Goal: Information Seeking & Learning: Learn about a topic

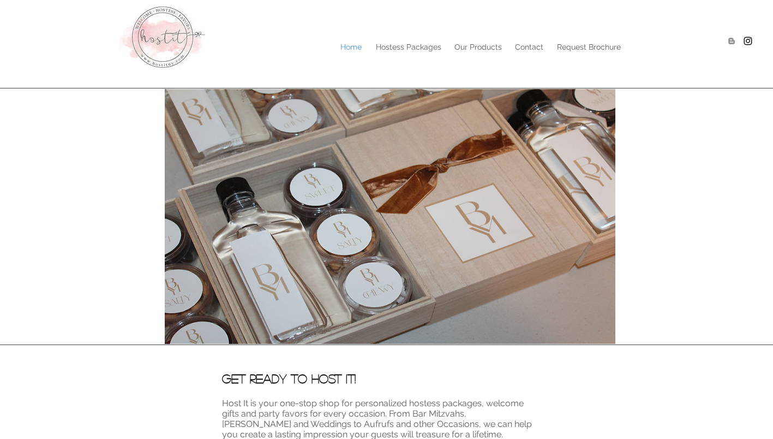
click at [418, 58] on div at bounding box center [386, 40] width 773 height 81
click at [400, 47] on p "Hostess Packages" at bounding box center [409, 47] width 76 height 16
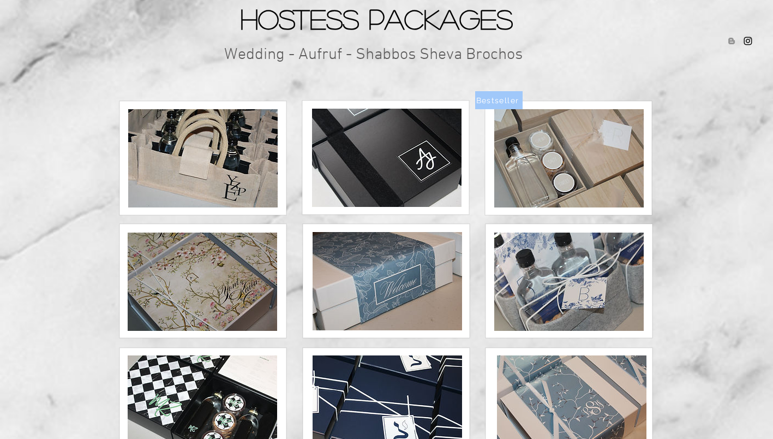
scroll to position [89, 0]
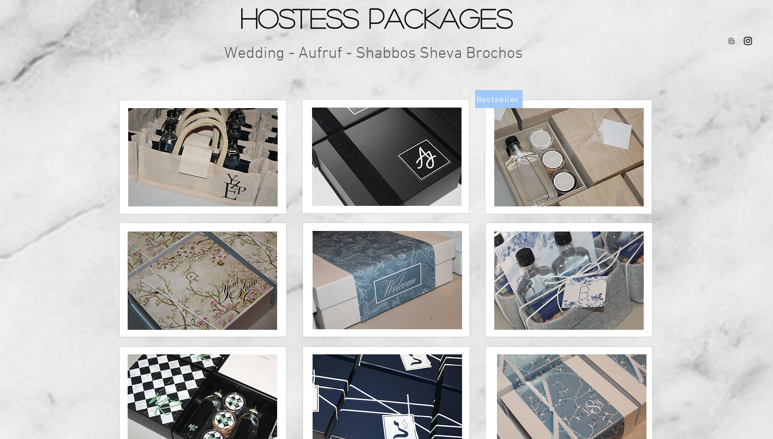
click at [620, 172] on img at bounding box center [570, 157] width 150 height 98
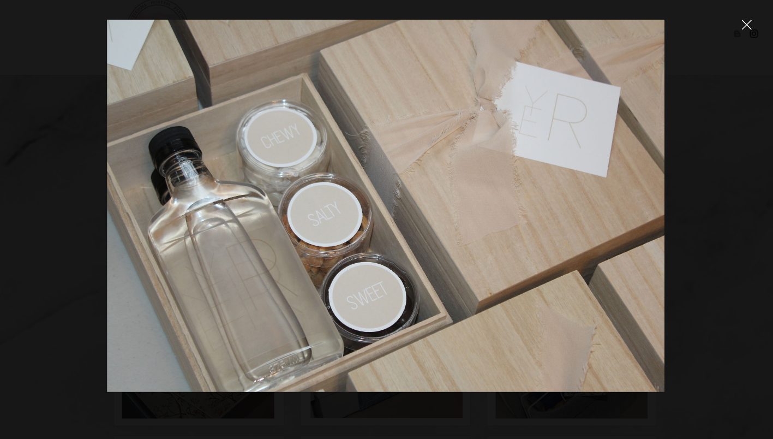
click at [741, 38] on div at bounding box center [741, 32] width 10 height 11
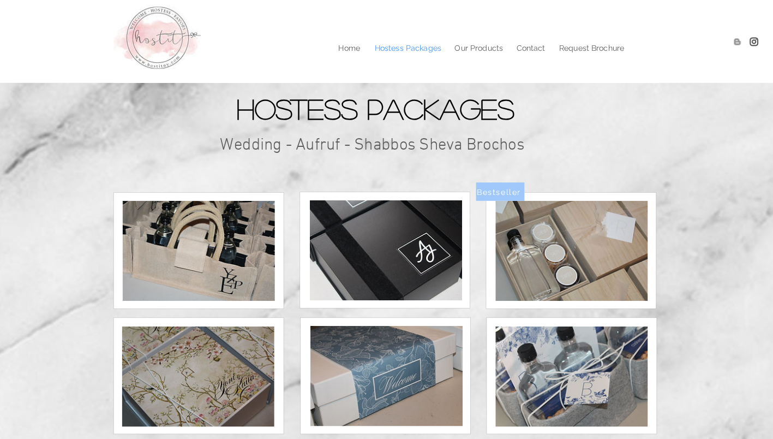
click at [535, 45] on p "Contact" at bounding box center [529, 47] width 39 height 16
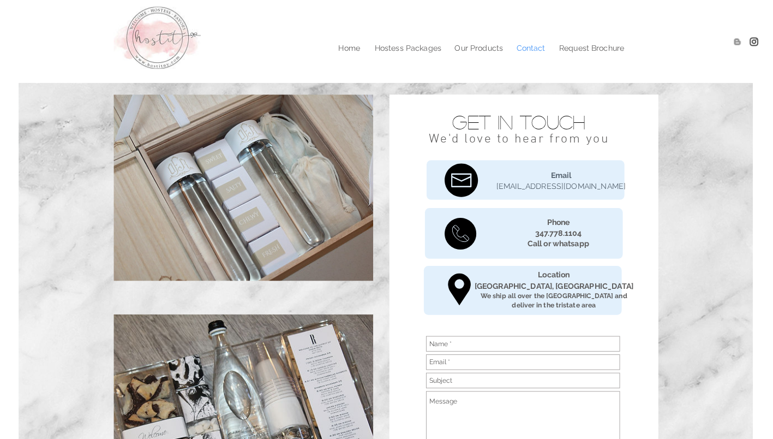
click at [607, 50] on p "Request Brochure" at bounding box center [589, 47] width 75 height 16
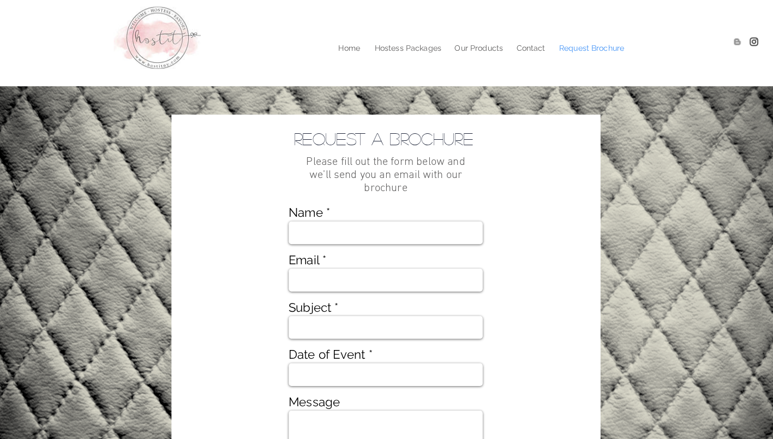
click at [481, 58] on div at bounding box center [386, 40] width 773 height 81
click at [465, 59] on div at bounding box center [386, 40] width 773 height 81
click at [480, 45] on p "Our Products" at bounding box center [478, 47] width 58 height 16
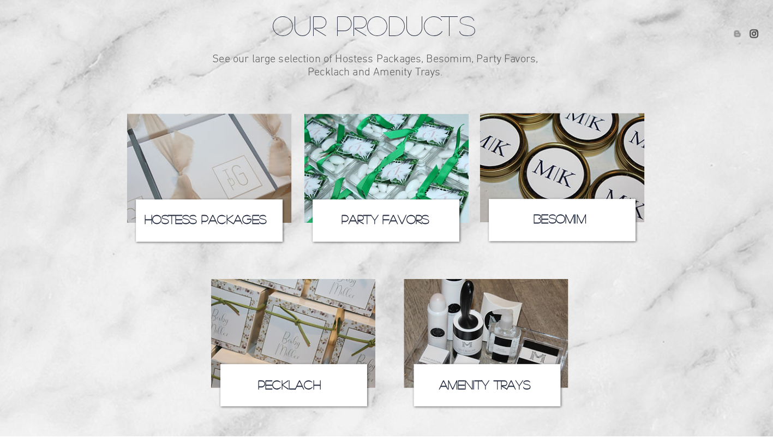
scroll to position [85, 0]
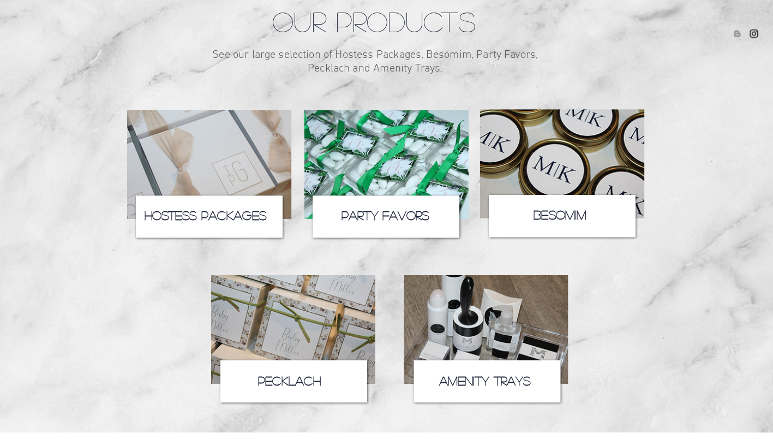
click at [161, 222] on span "Hostess Packages" at bounding box center [210, 219] width 120 height 12
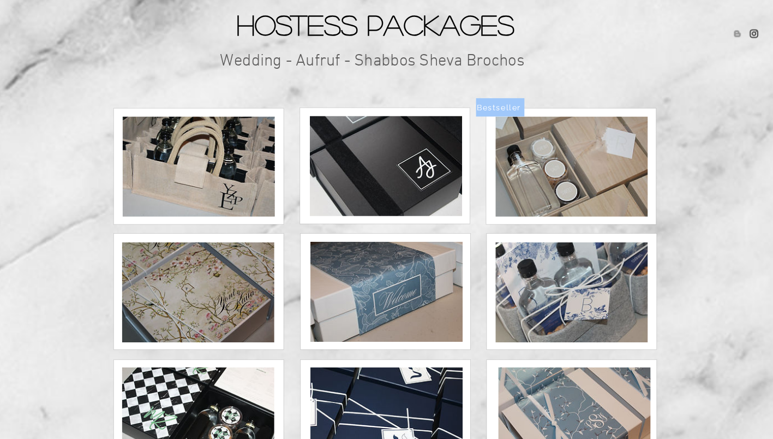
scroll to position [84, 0]
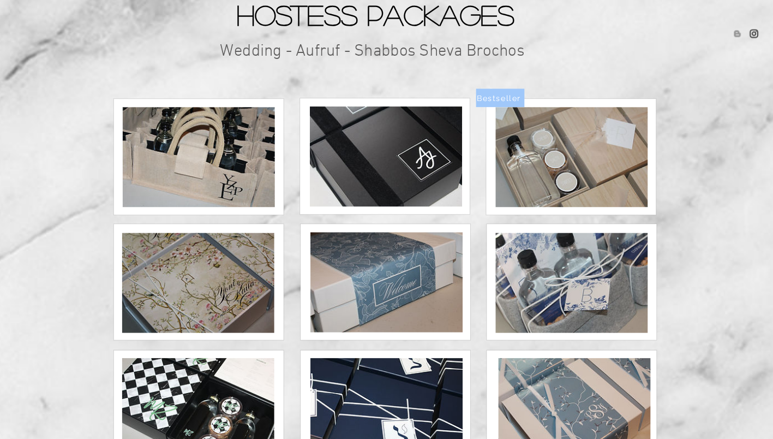
click at [605, 168] on img at bounding box center [570, 162] width 150 height 98
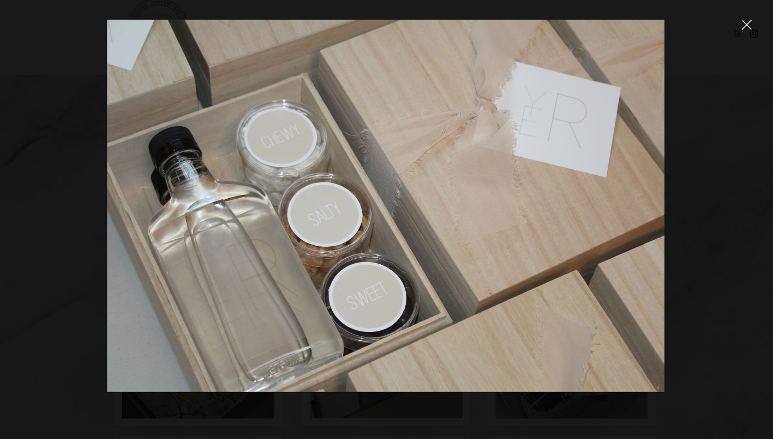
click at [741, 33] on icon "close" at bounding box center [741, 32] width 9 height 9
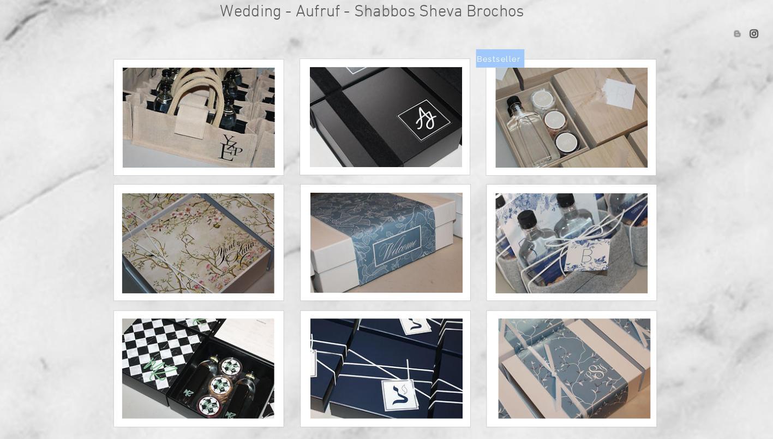
scroll to position [125, 0]
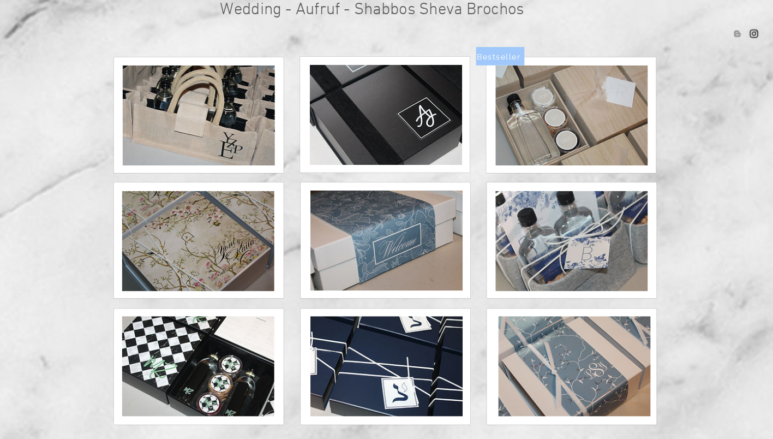
click at [596, 247] on img at bounding box center [570, 244] width 150 height 98
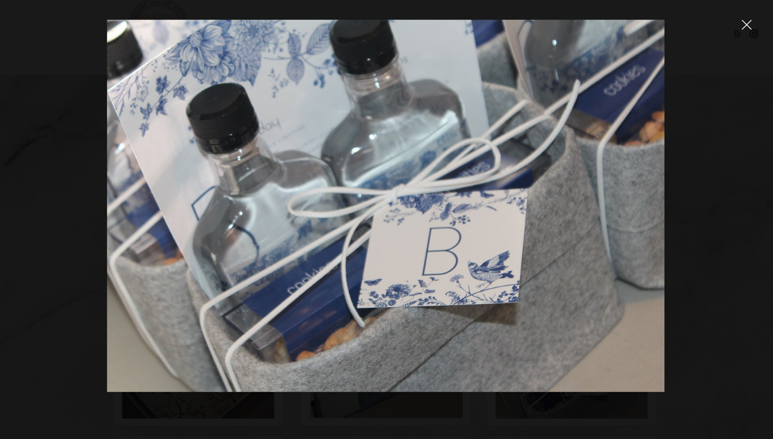
click at [741, 34] on icon "close" at bounding box center [741, 32] width 10 height 10
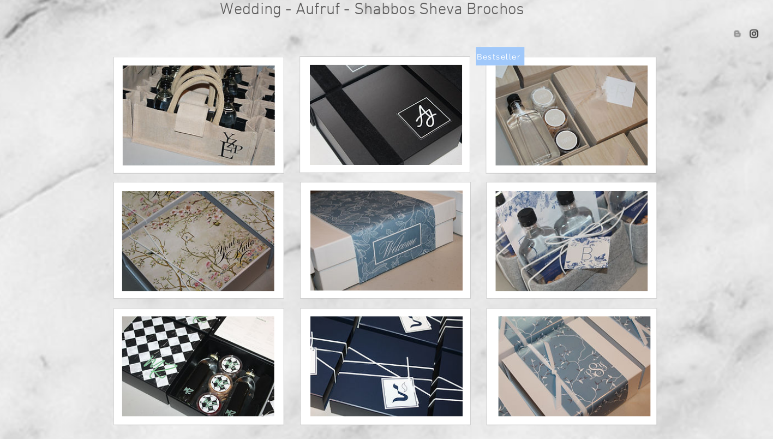
click at [597, 120] on img at bounding box center [570, 121] width 150 height 98
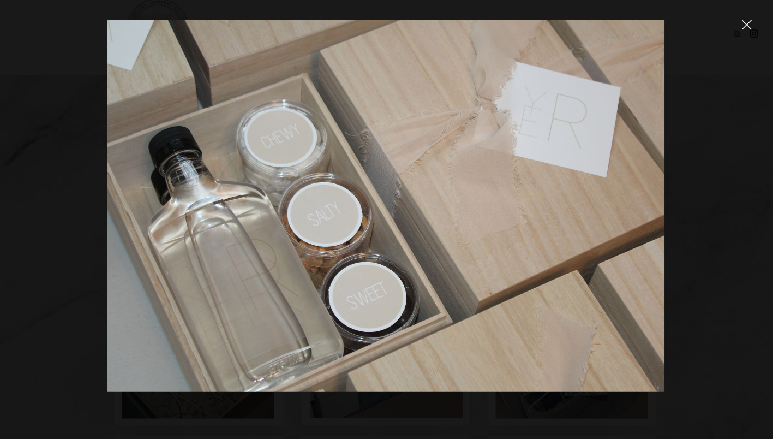
click at [745, 36] on icon "close" at bounding box center [741, 32] width 10 height 10
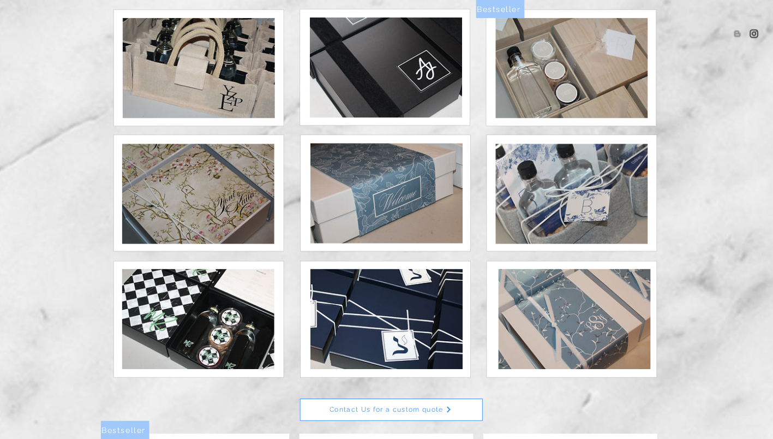
scroll to position [172, 0]
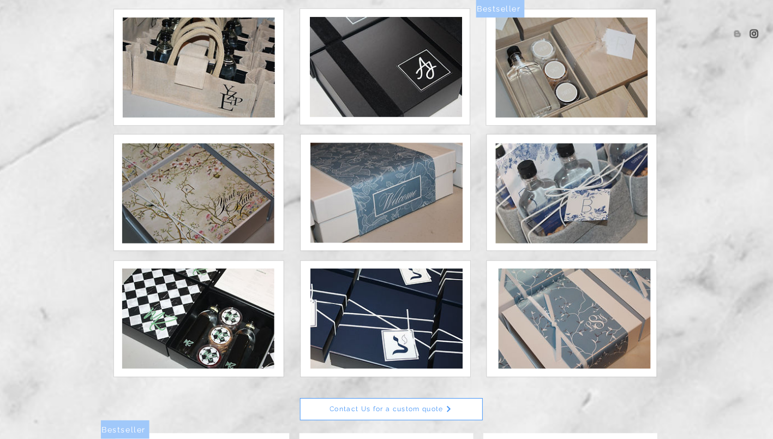
click at [166, 213] on img at bounding box center [203, 197] width 150 height 98
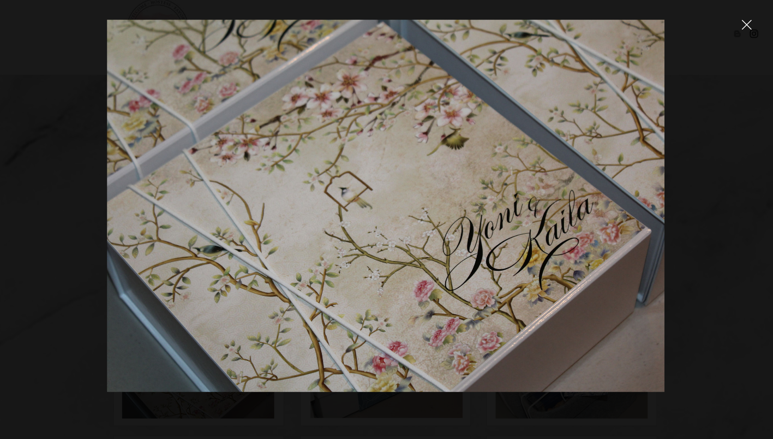
click at [742, 32] on icon "close" at bounding box center [741, 32] width 10 height 10
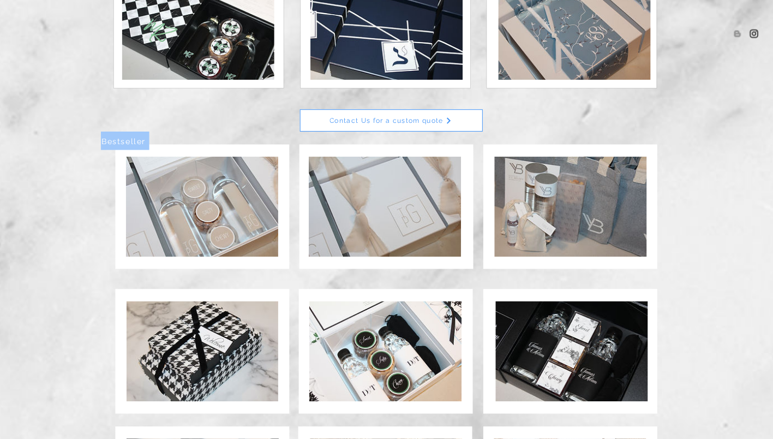
scroll to position [481, 0]
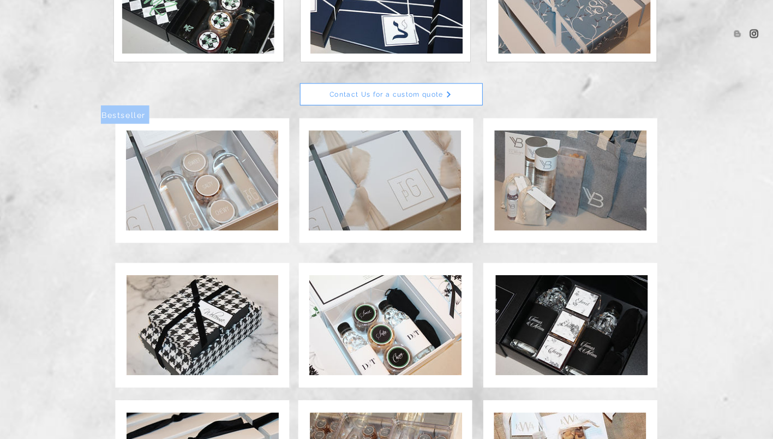
click at [162, 203] on img at bounding box center [207, 185] width 150 height 98
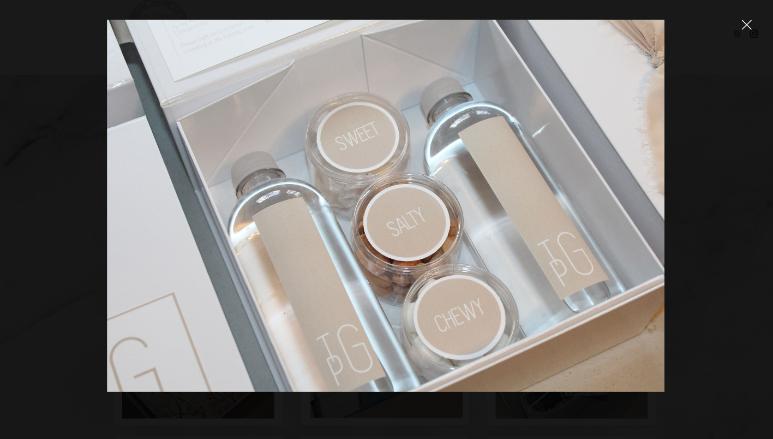
click at [740, 32] on icon "close" at bounding box center [741, 32] width 10 height 10
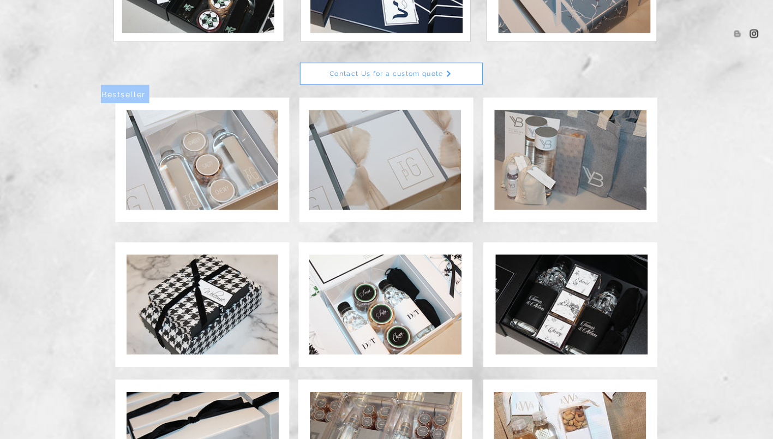
scroll to position [503, 0]
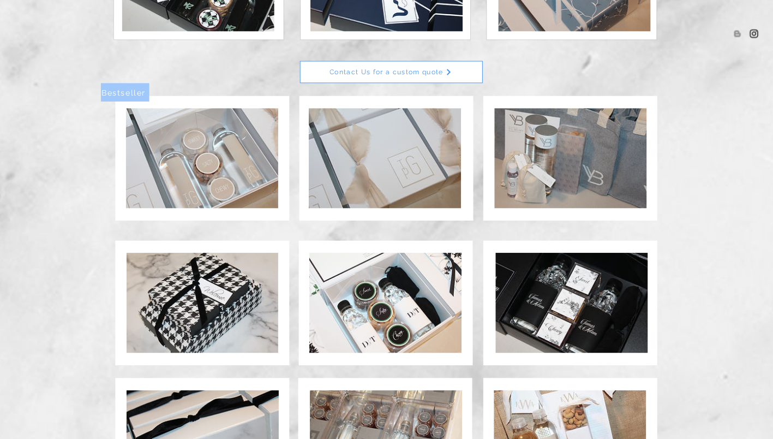
click at [613, 162] on img at bounding box center [568, 163] width 150 height 98
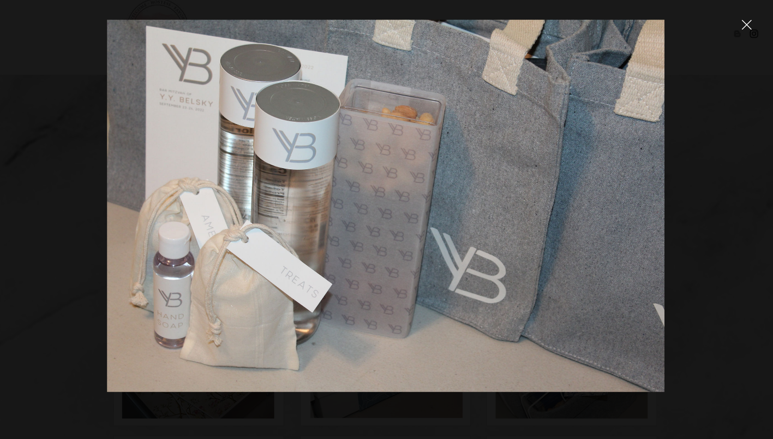
click at [741, 33] on icon "close" at bounding box center [741, 32] width 10 height 10
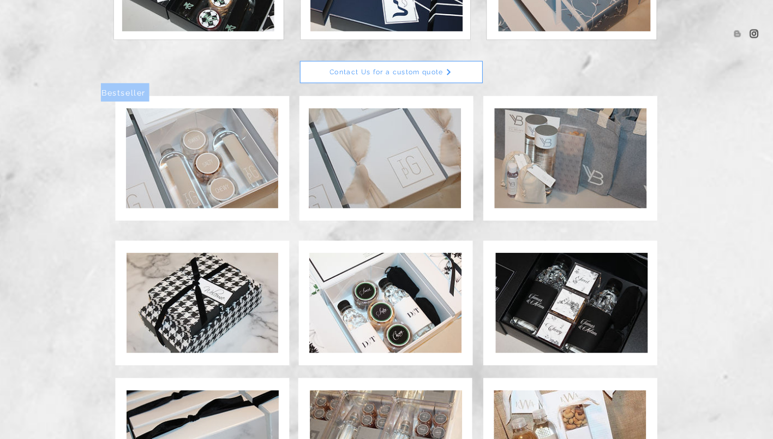
click at [375, 76] on span "Contact Us for a custom quote" at bounding box center [388, 79] width 112 height 8
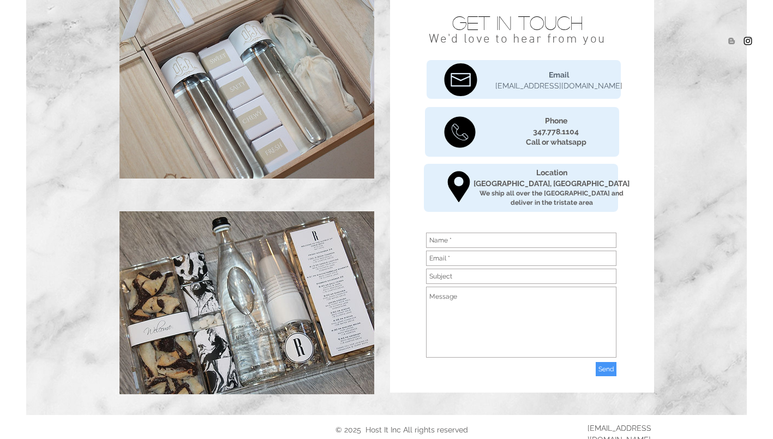
scroll to position [97, 0]
click at [591, 242] on input "main content" at bounding box center [521, 240] width 191 height 15
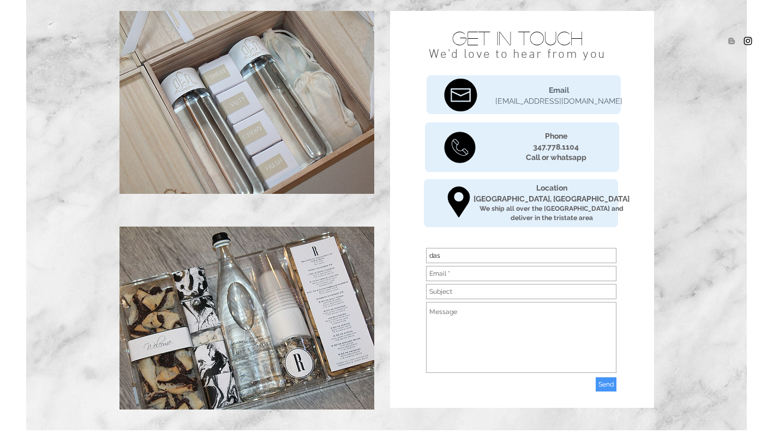
scroll to position [0, 0]
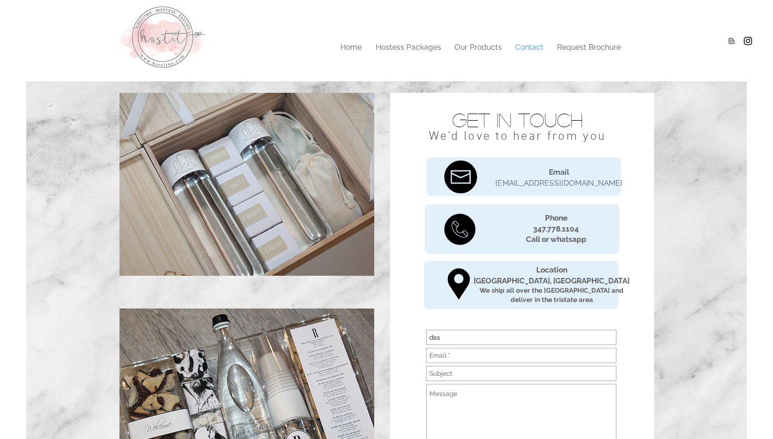
type input "das"
click at [358, 57] on div at bounding box center [386, 40] width 773 height 81
click at [349, 44] on p "Home" at bounding box center [351, 47] width 32 height 16
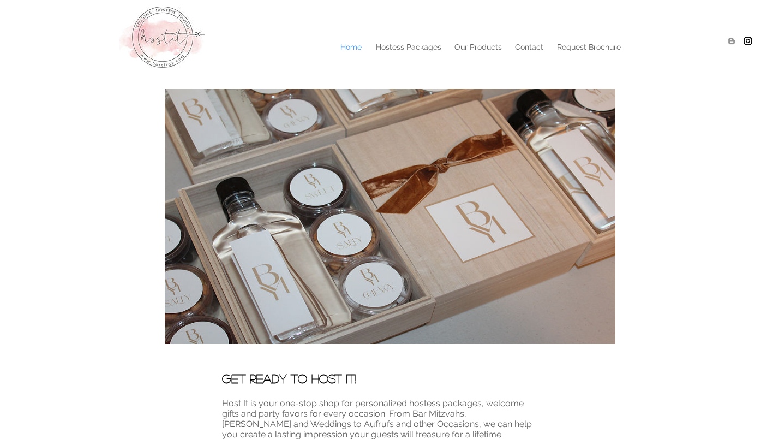
click at [520, 57] on div at bounding box center [386, 40] width 773 height 81
click at [528, 52] on p "Contact" at bounding box center [529, 47] width 39 height 16
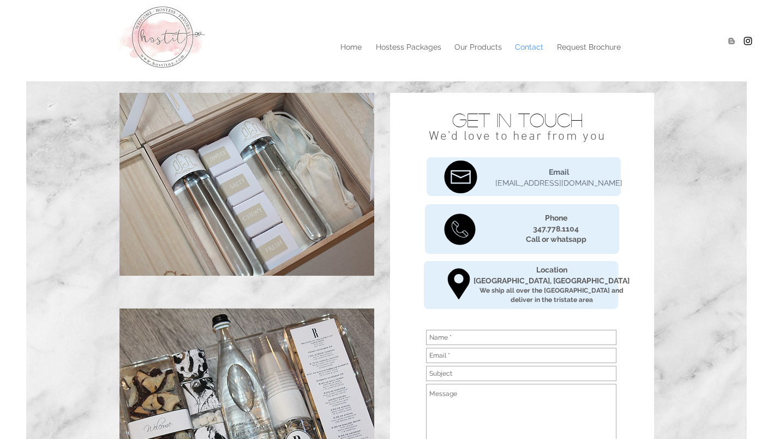
click at [349, 34] on div at bounding box center [386, 40] width 773 height 81
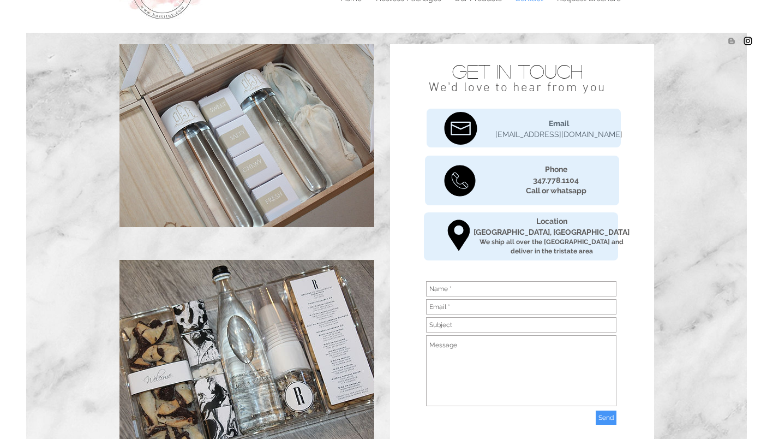
scroll to position [123, 0]
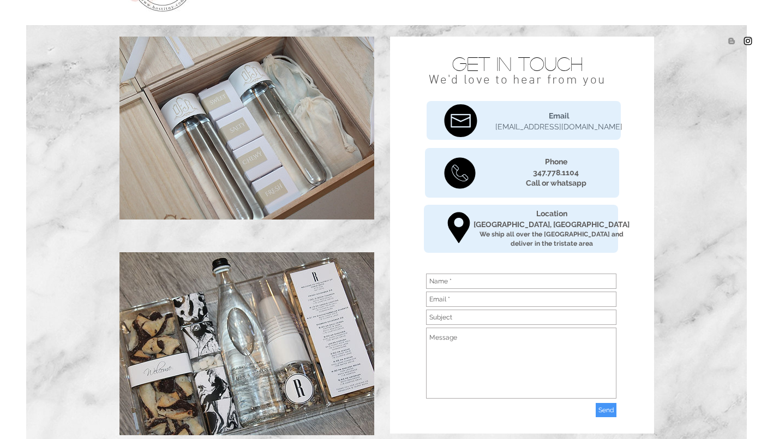
scroll to position [57, 0]
